Goal: Task Accomplishment & Management: Manage account settings

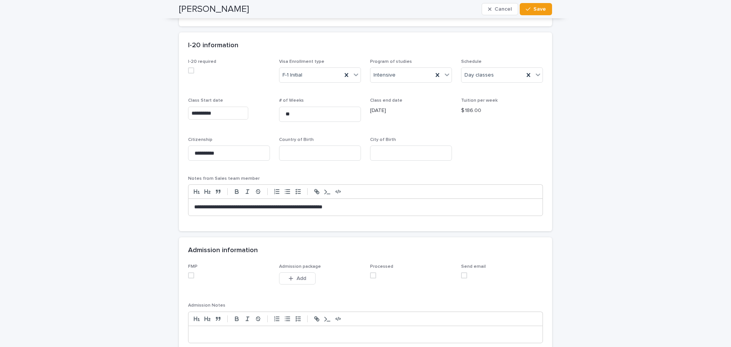
scroll to position [523, 0]
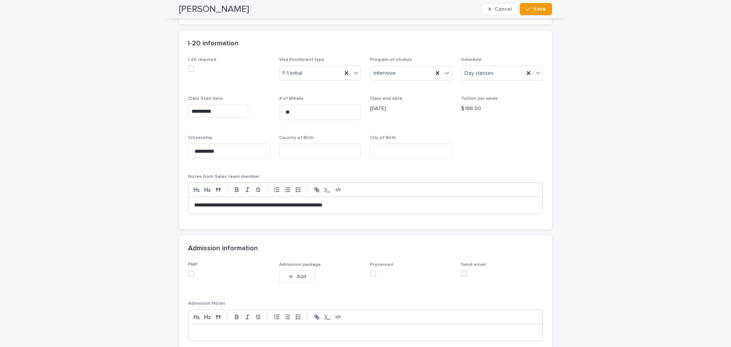
click at [188, 273] on span at bounding box center [191, 273] width 6 height 6
click at [372, 273] on span at bounding box center [373, 273] width 6 height 6
click at [542, 8] on span "Save" at bounding box center [540, 8] width 13 height 5
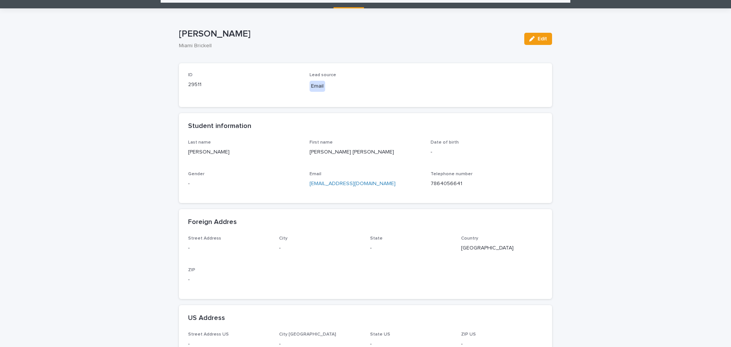
scroll to position [0, 0]
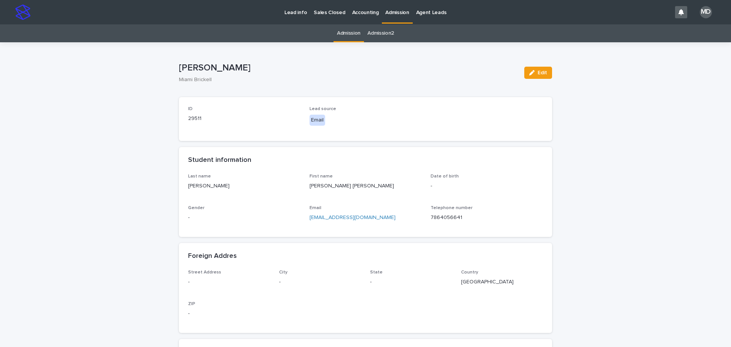
click at [347, 33] on link "Admission" at bounding box center [349, 33] width 24 height 18
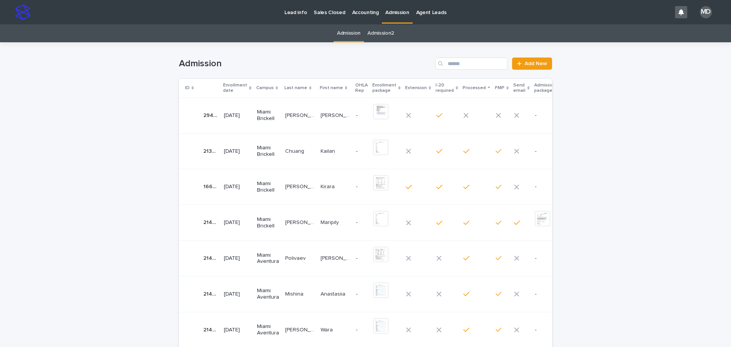
click at [294, 113] on p "[PERSON_NAME] [PERSON_NAME]" at bounding box center [300, 115] width 31 height 8
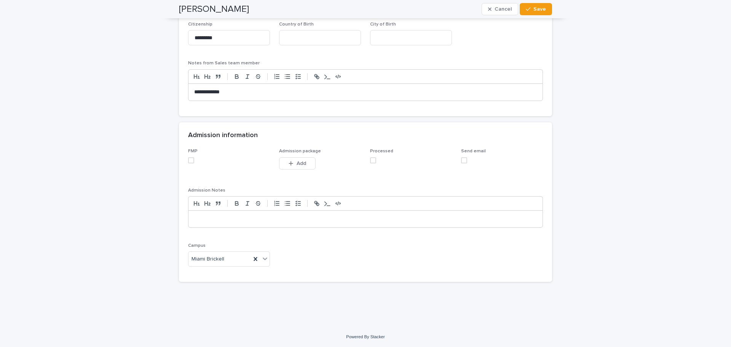
scroll to position [651, 0]
click at [189, 158] on span at bounding box center [191, 160] width 6 height 6
click at [370, 160] on span at bounding box center [373, 160] width 6 height 6
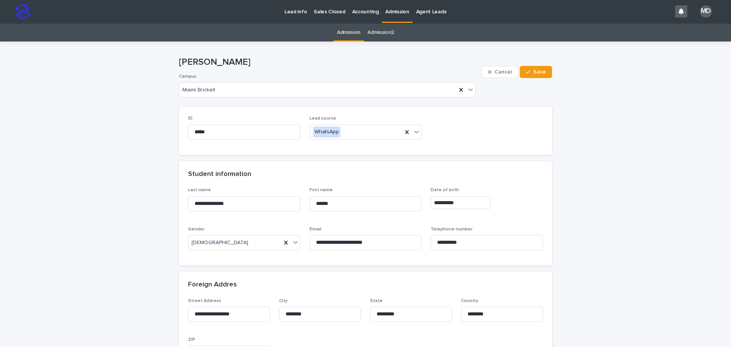
scroll to position [0, 0]
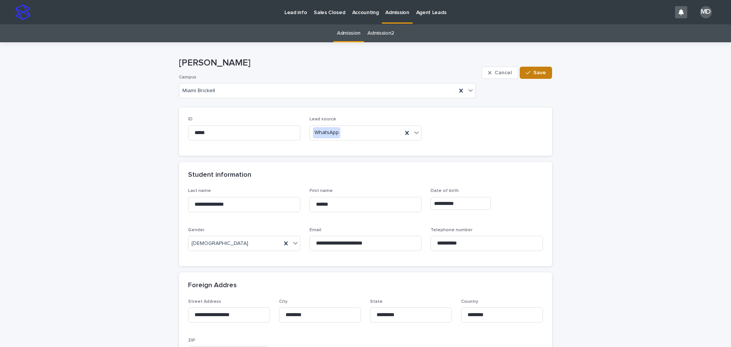
click at [536, 71] on span "Save" at bounding box center [540, 72] width 13 height 5
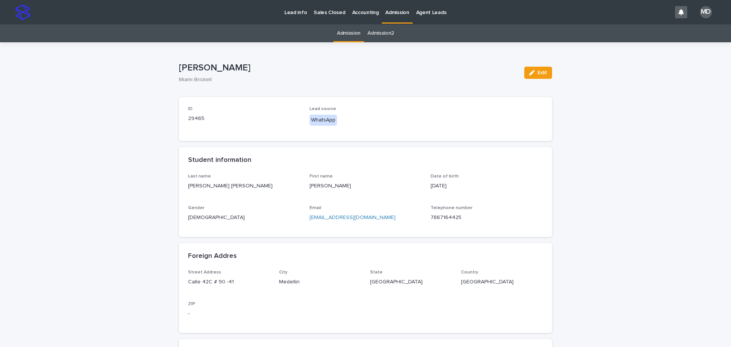
click at [350, 31] on link "Admission" at bounding box center [349, 33] width 24 height 18
